Goal: Information Seeking & Learning: Learn about a topic

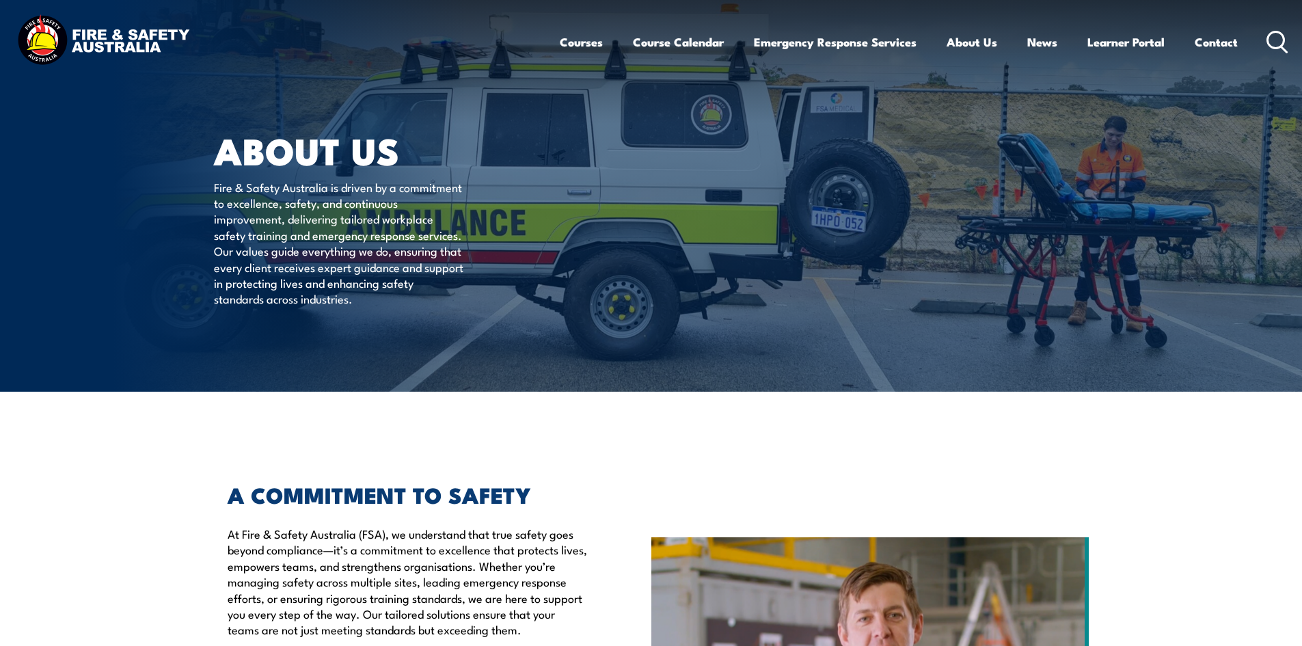
click at [1273, 33] on circle at bounding box center [1276, 39] width 16 height 16
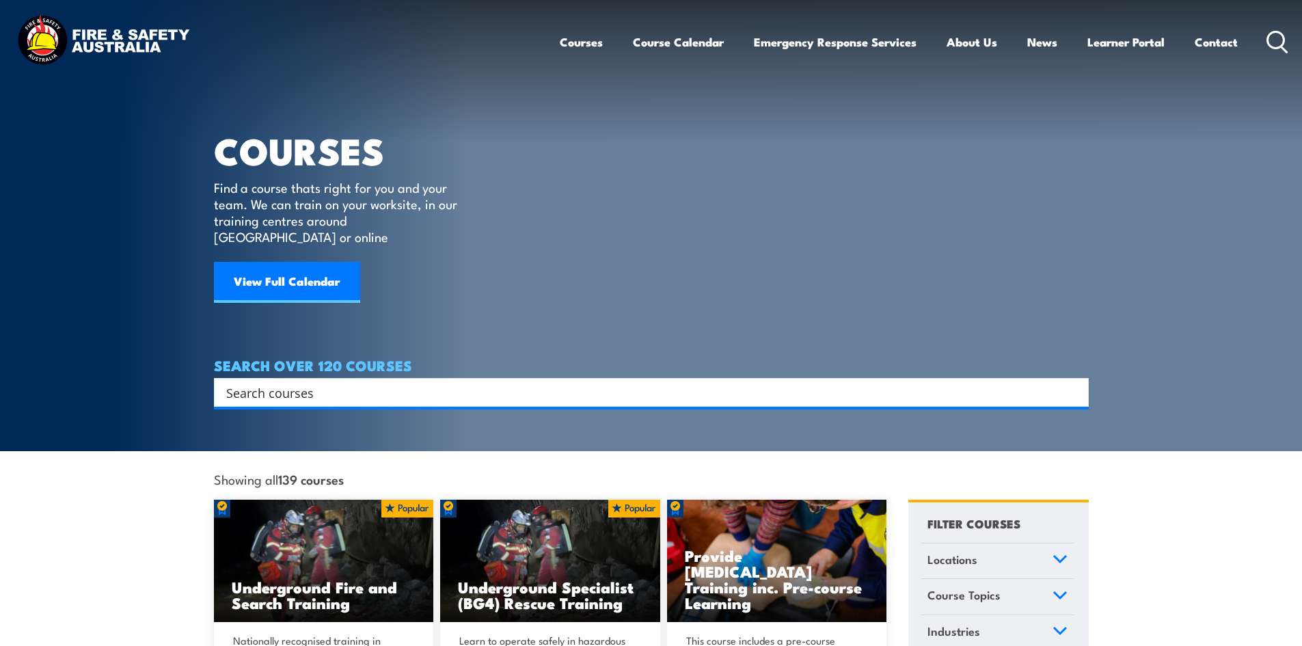
click at [368, 382] on input "Search input" at bounding box center [642, 392] width 833 height 21
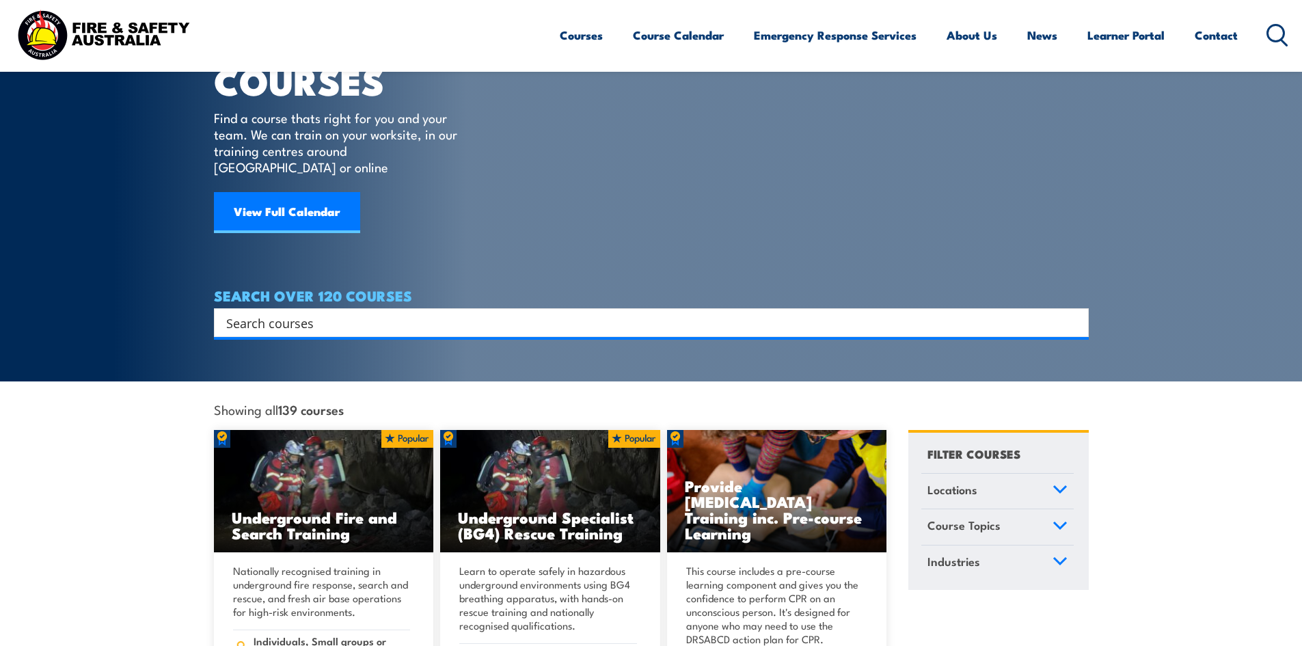
scroll to position [68, 0]
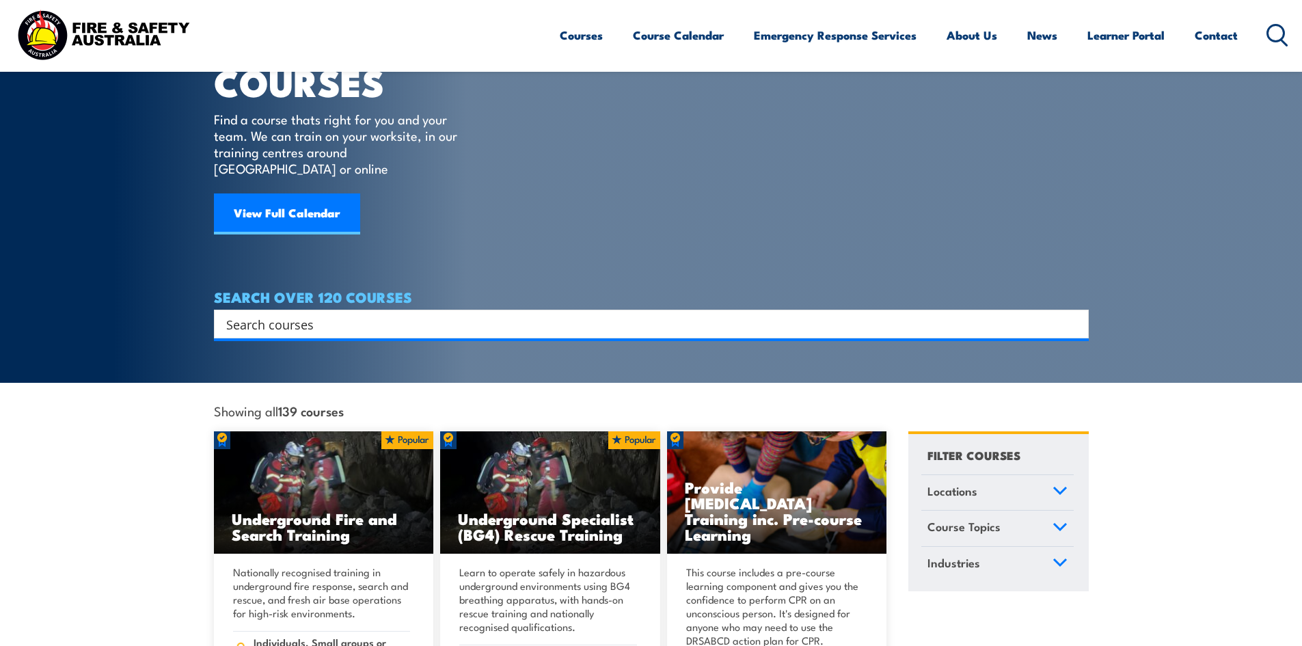
click at [273, 323] on div "Search Filter by Locations Australian Capital Territory New South Wales Norther…" at bounding box center [651, 324] width 875 height 29
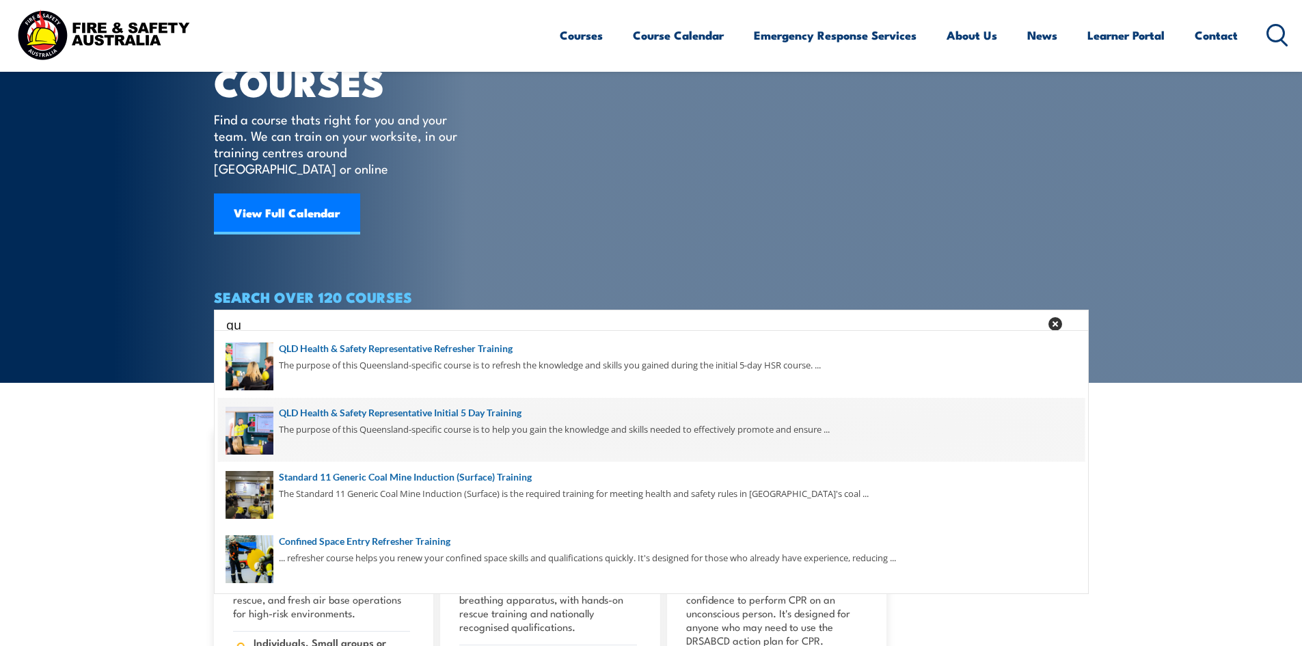
type input "qu"
click at [405, 412] on span at bounding box center [651, 430] width 867 height 64
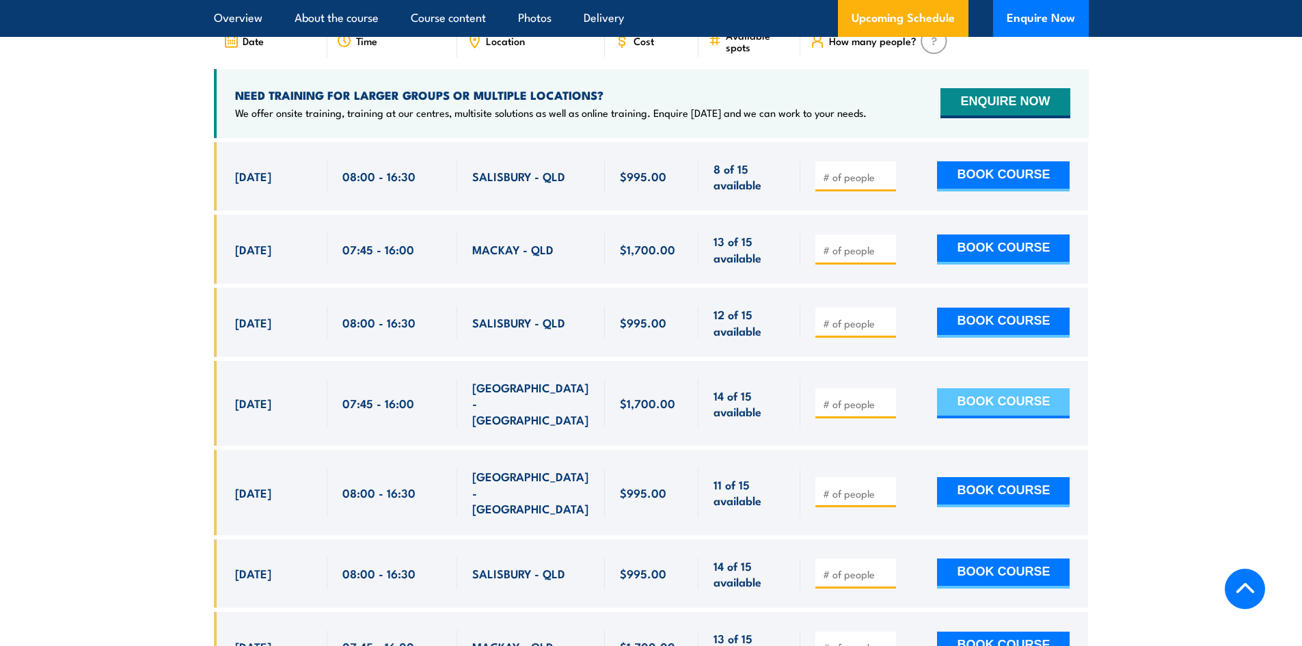
scroll to position [2530, 0]
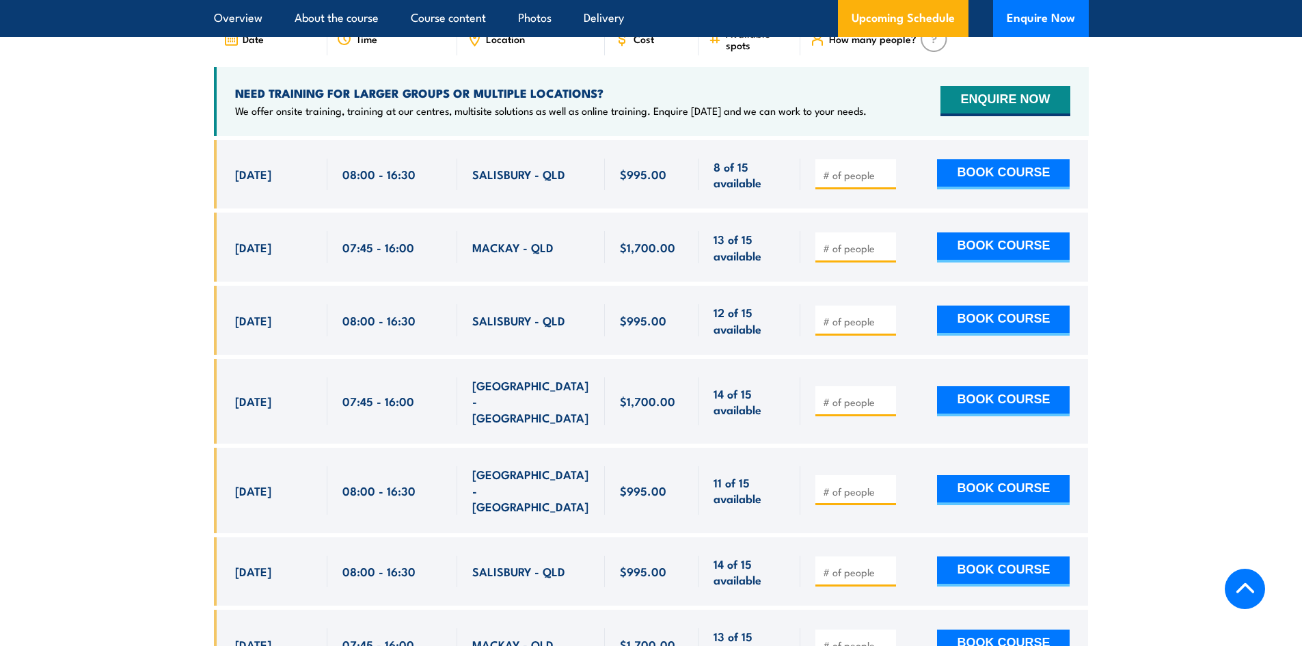
click at [113, 256] on section "UPCOMING SCHEDULE FOR - "QLD Health & Safety Representative Initial 5 Day Train…" at bounding box center [651, 503] width 1302 height 1186
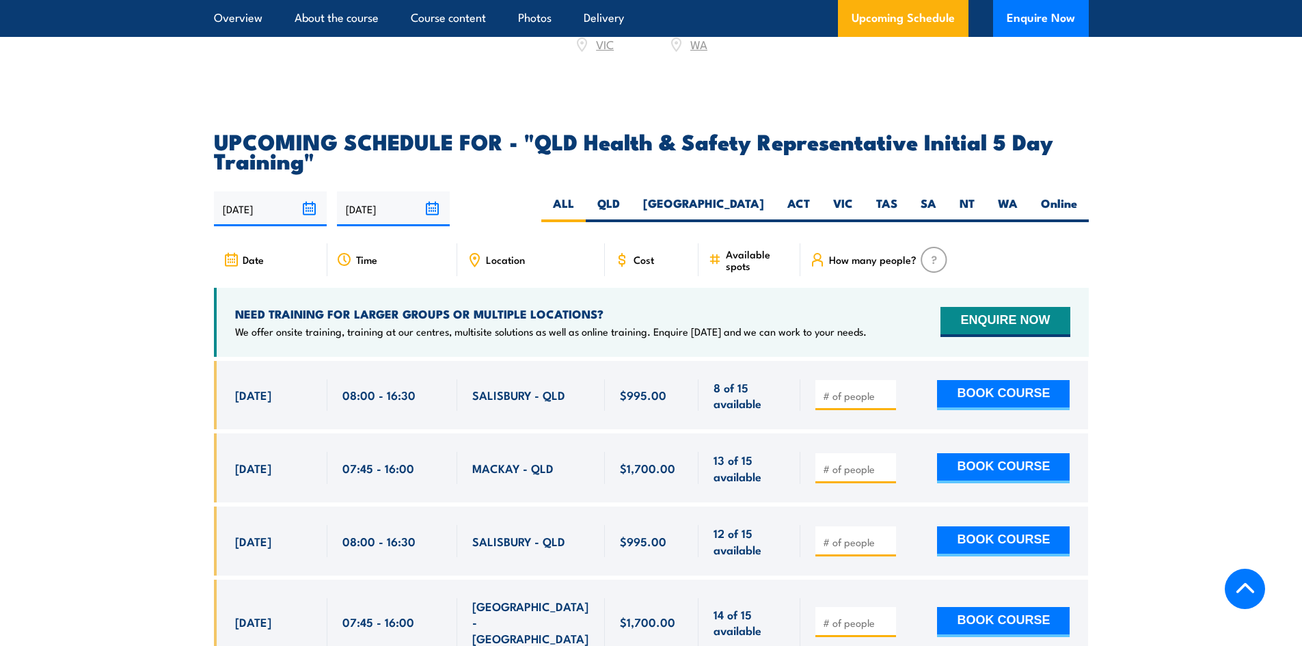
scroll to position [2325, 0]
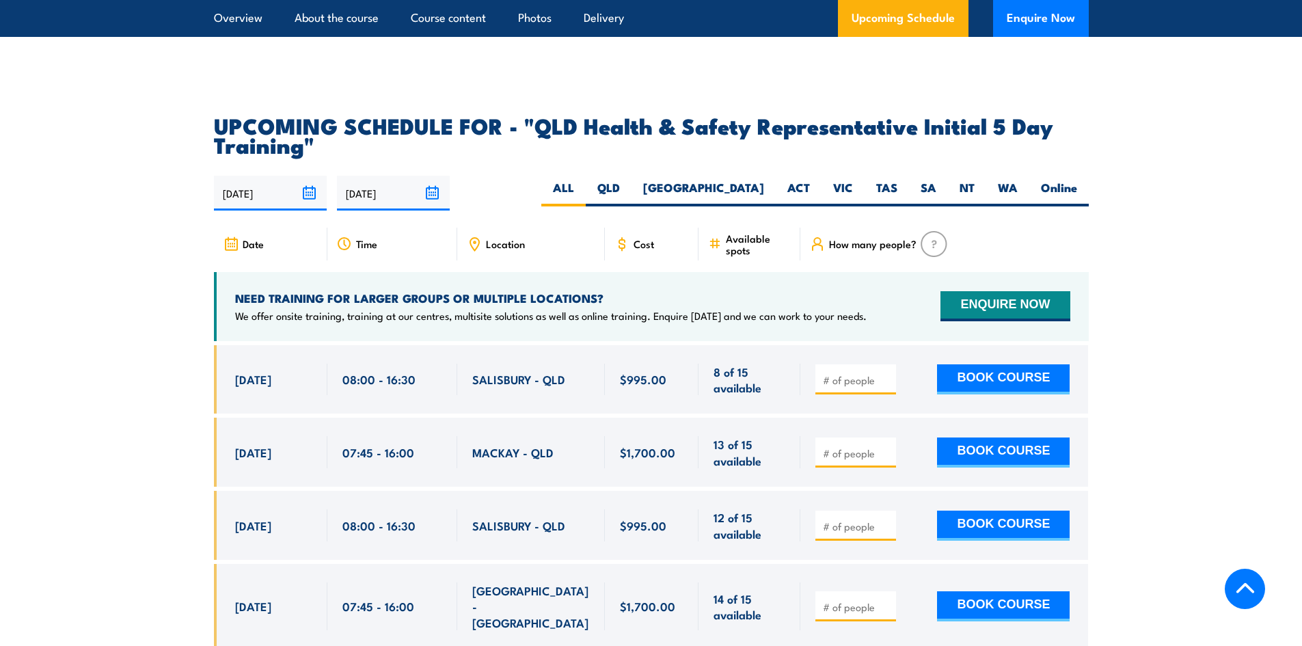
click at [514, 378] on span "SALISBURY - QLD" at bounding box center [518, 379] width 93 height 16
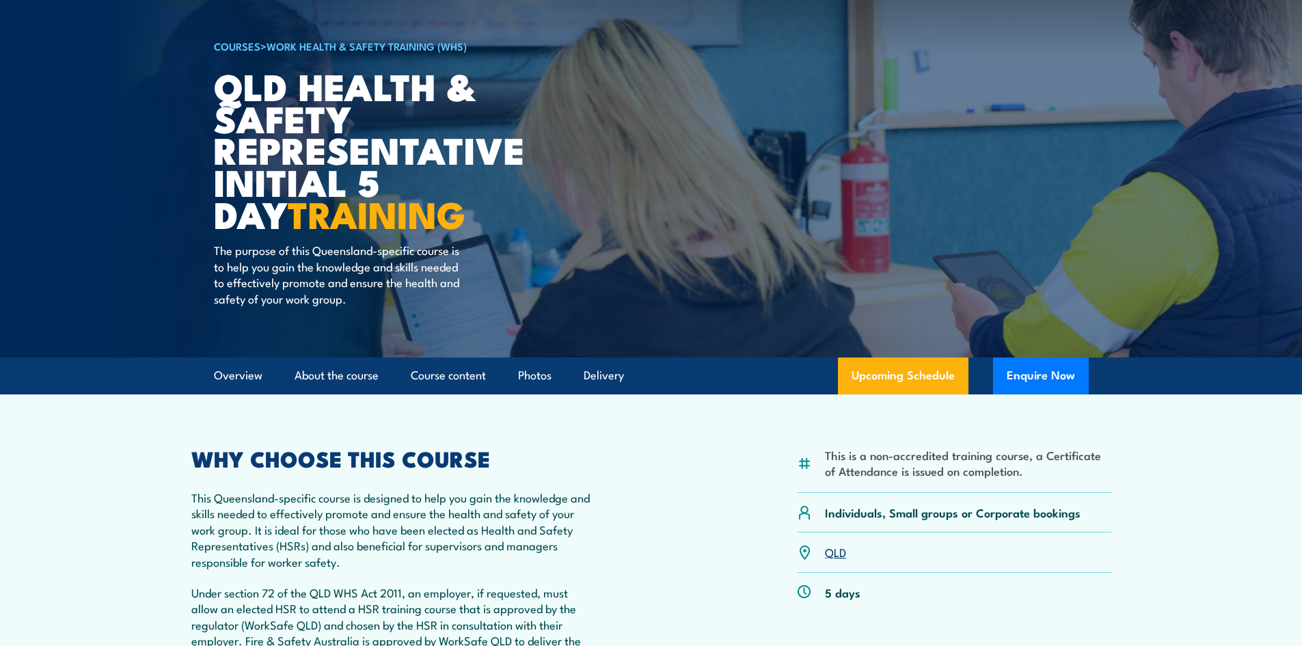
scroll to position [0, 0]
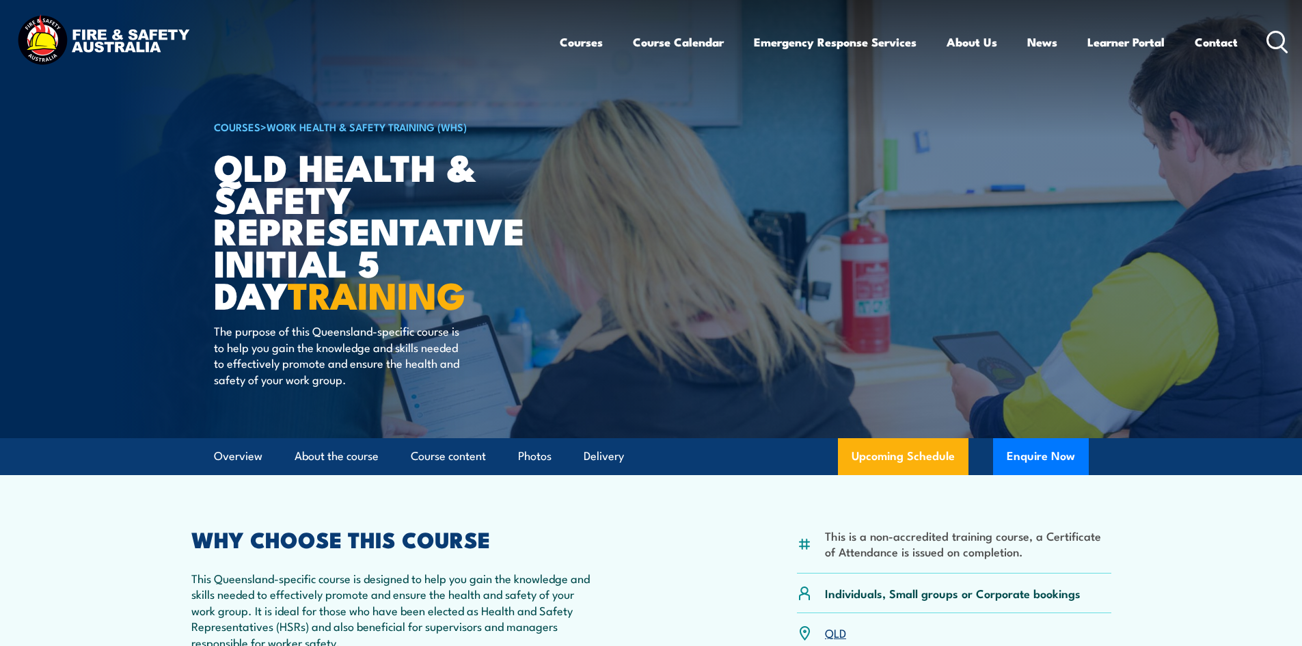
click at [1283, 46] on circle at bounding box center [1276, 39] width 16 height 16
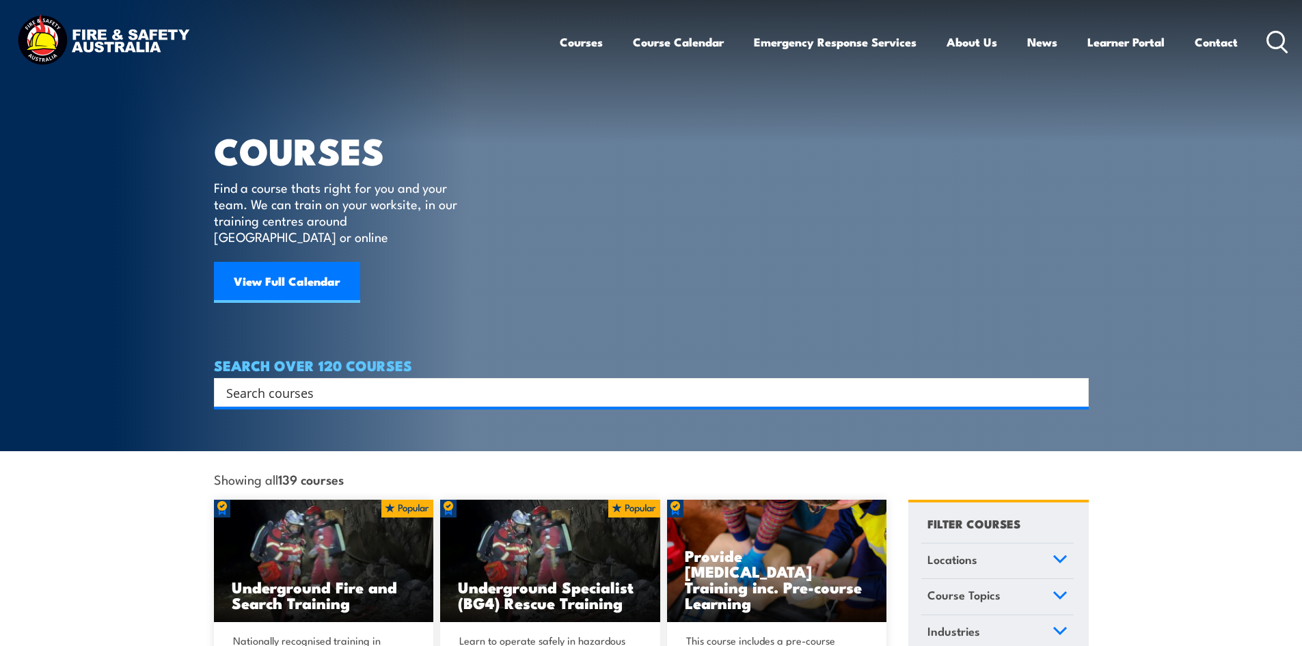
click at [459, 387] on div "Search" at bounding box center [651, 392] width 875 height 29
click at [464, 382] on input "Search input" at bounding box center [642, 392] width 833 height 21
click at [1287, 36] on icon at bounding box center [1278, 42] width 22 height 23
click at [497, 382] on input "Search input" at bounding box center [642, 392] width 833 height 21
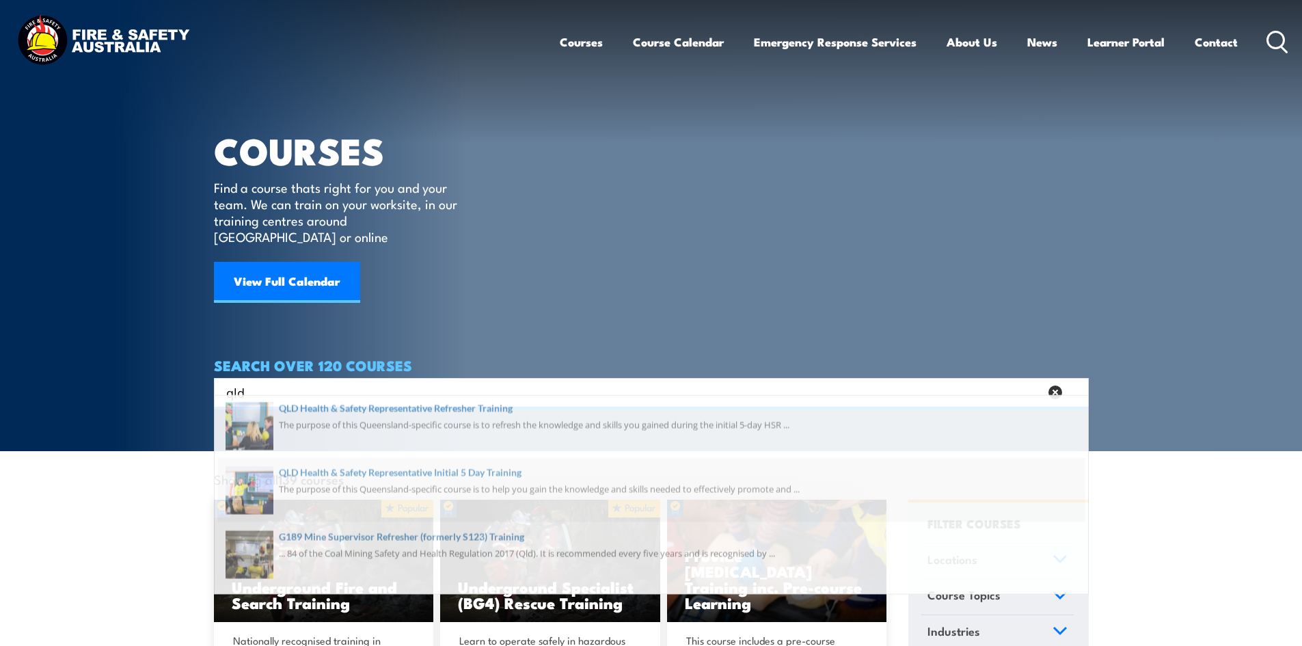
type input "qld"
click at [344, 503] on span at bounding box center [651, 498] width 867 height 64
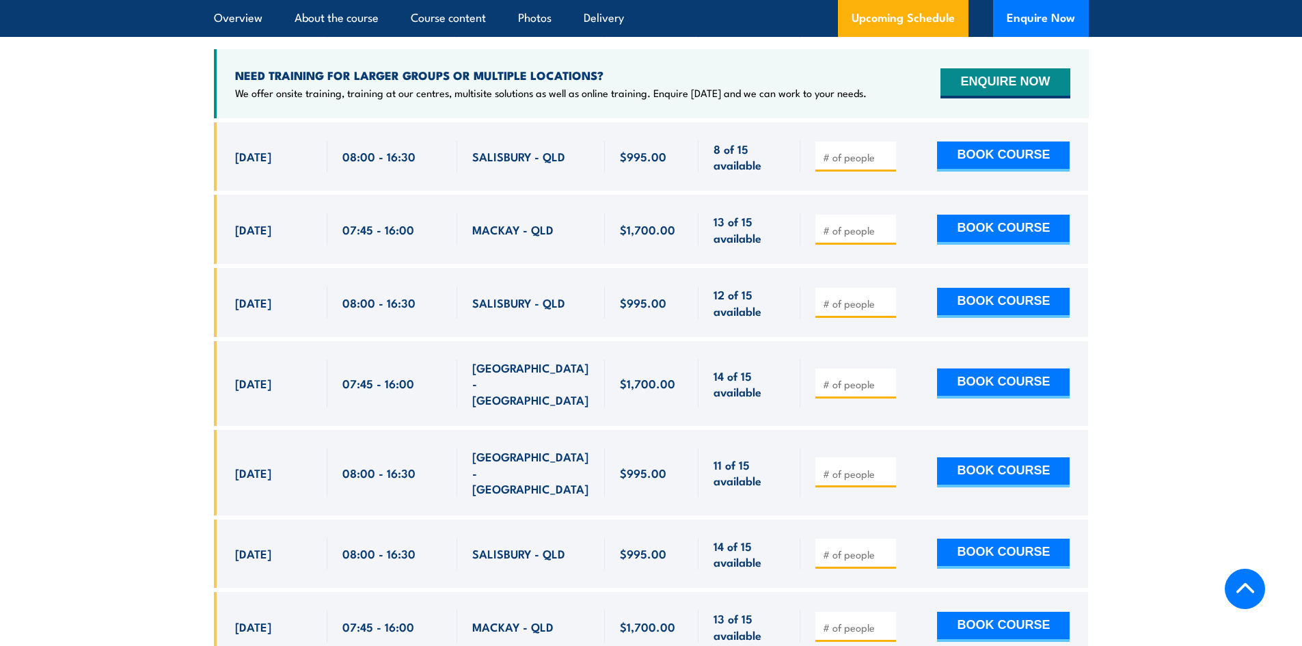
scroll to position [2530, 0]
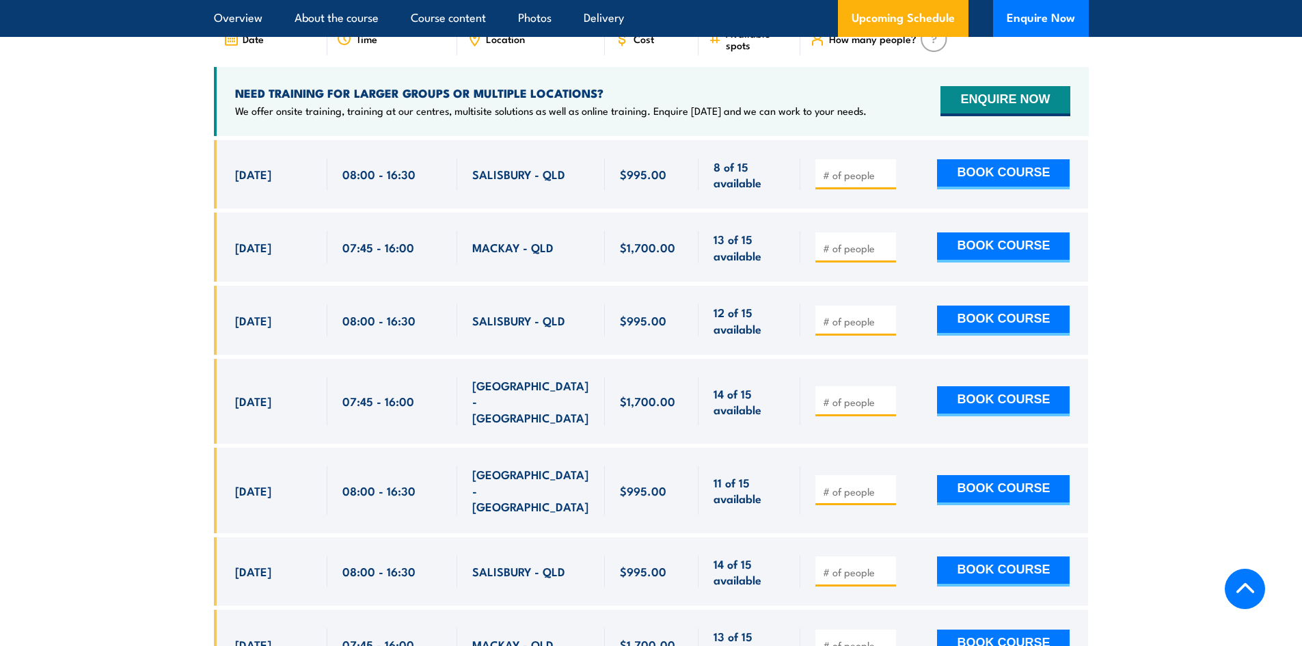
click at [152, 289] on section "UPCOMING SCHEDULE FOR - "QLD Health & Safety Representative Initial 5 Day Train…" at bounding box center [651, 503] width 1302 height 1186
